Goal: Task Accomplishment & Management: Manage account settings

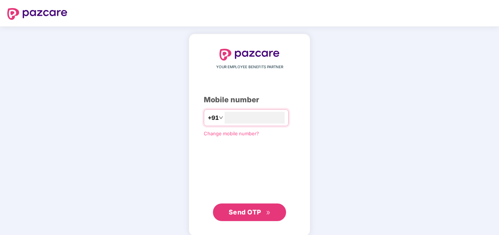
type input "**********"
click at [253, 207] on span "Send OTP" at bounding box center [250, 212] width 42 height 10
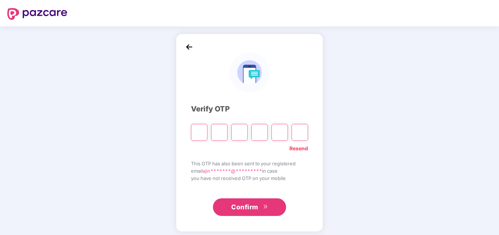
type input "*"
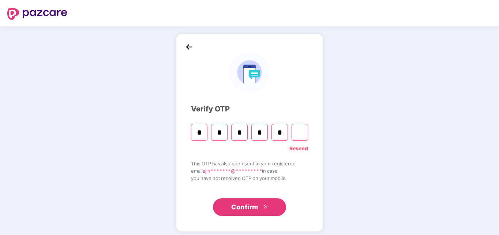
type input "*"
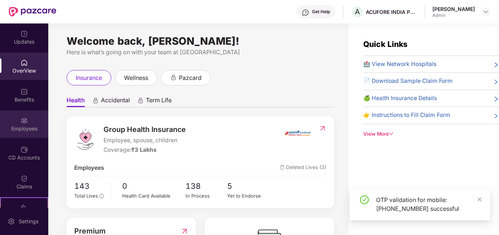
click at [21, 113] on div "Employees" at bounding box center [24, 123] width 48 height 27
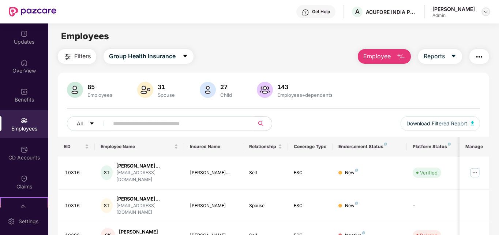
click at [483, 14] on img at bounding box center [486, 12] width 6 height 6
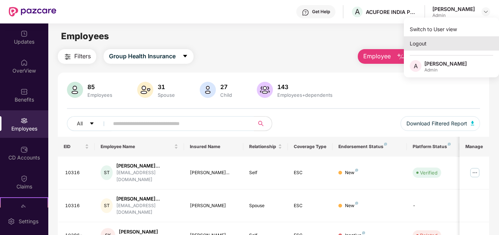
click at [421, 46] on div "Logout" at bounding box center [451, 43] width 95 height 14
